Goal: Information Seeking & Learning: Learn about a topic

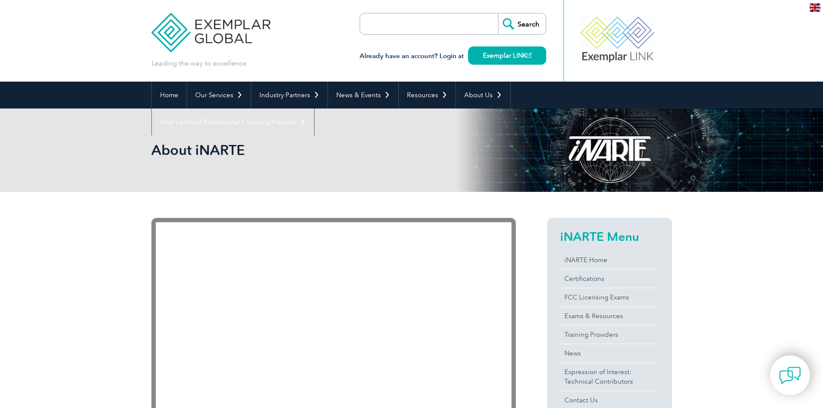
scroll to position [217, 0]
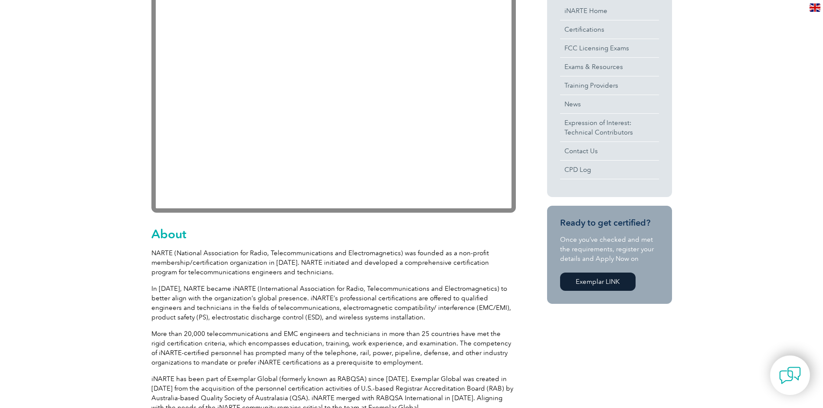
scroll to position [0, 0]
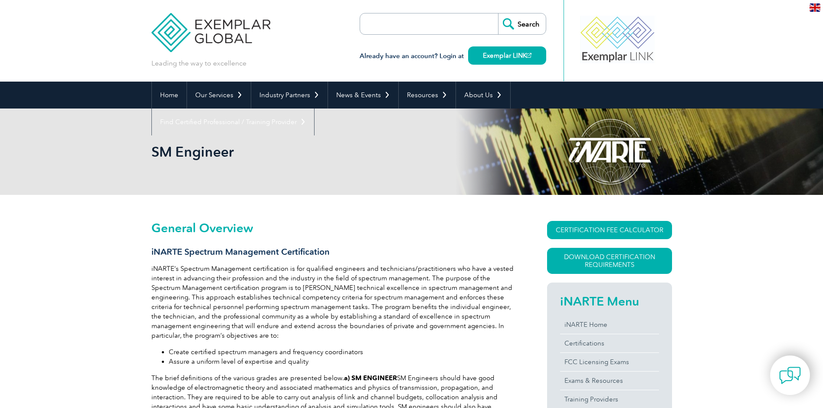
click at [380, 164] on div "SM Engineer" at bounding box center [411, 151] width 521 height 86
click at [381, 158] on h1 "SM Engineer" at bounding box center [317, 151] width 333 height 17
click at [381, 157] on h1 "SM Engineer" at bounding box center [317, 151] width 333 height 17
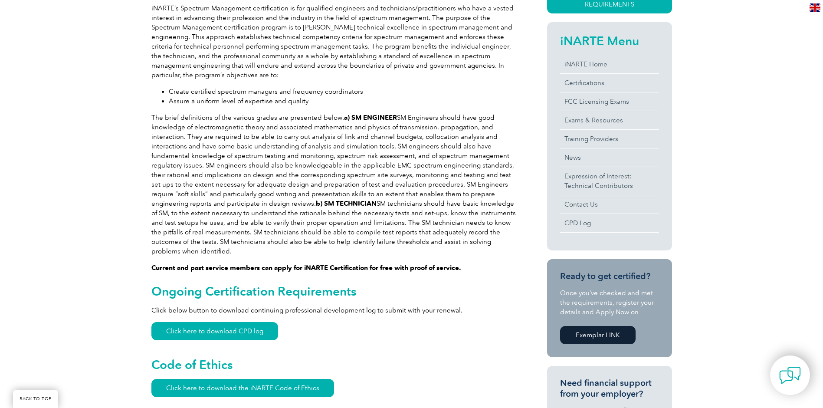
scroll to position [87, 0]
